Goal: Task Accomplishment & Management: Use online tool/utility

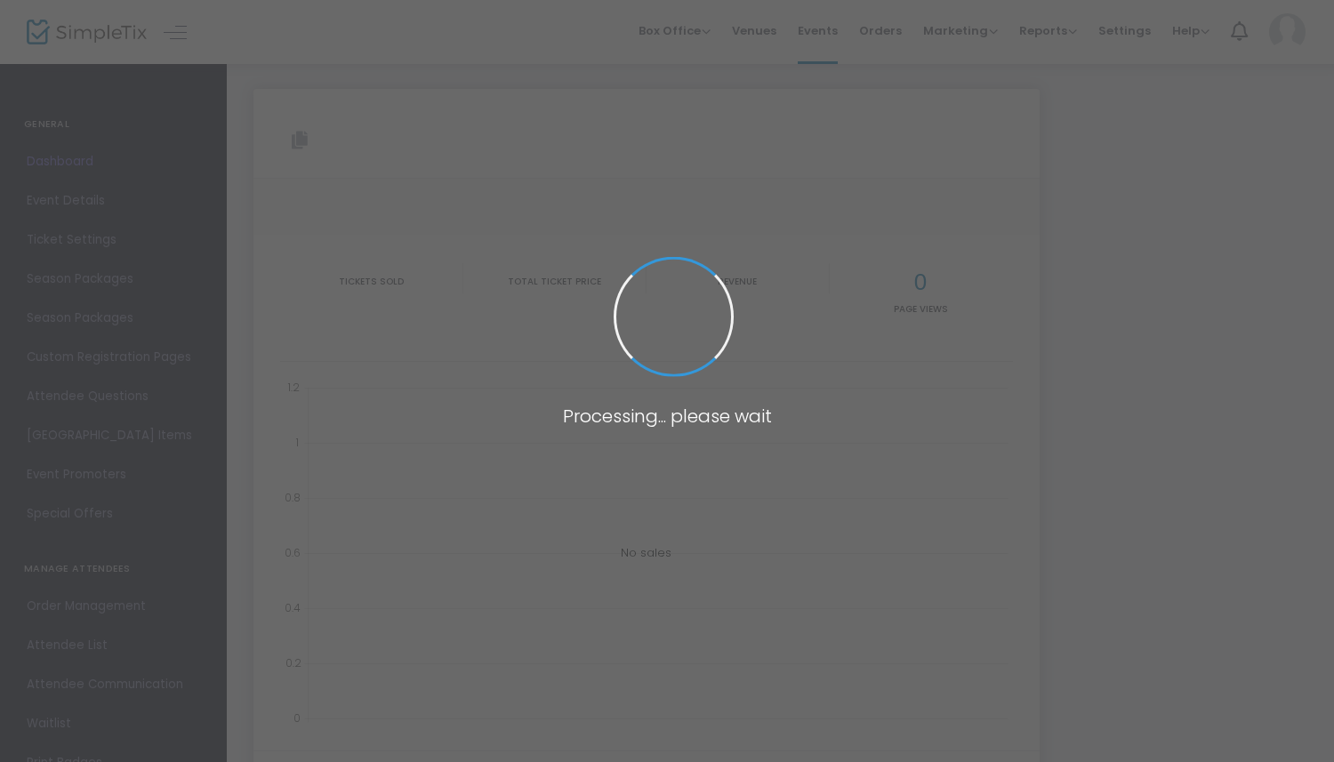
type input "[URL][DOMAIN_NAME][US_STATE]"
